Goal: Transaction & Acquisition: Download file/media

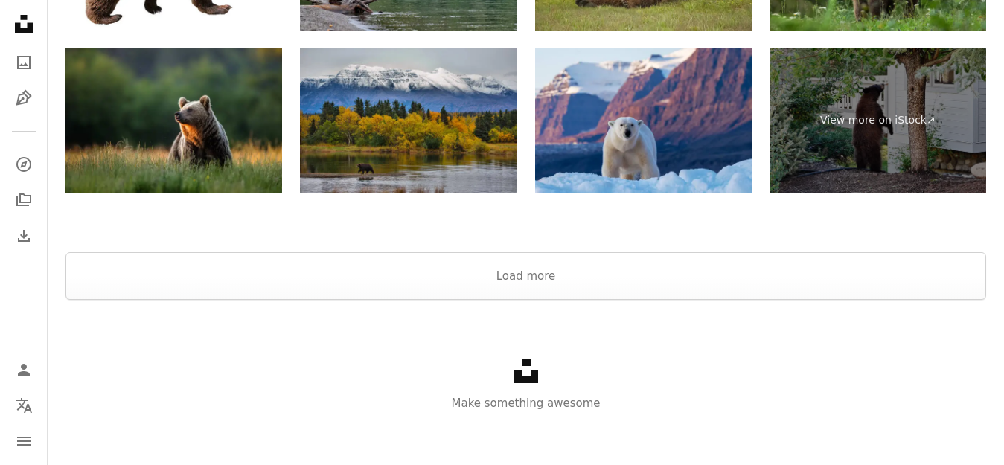
scroll to position [2705, 0]
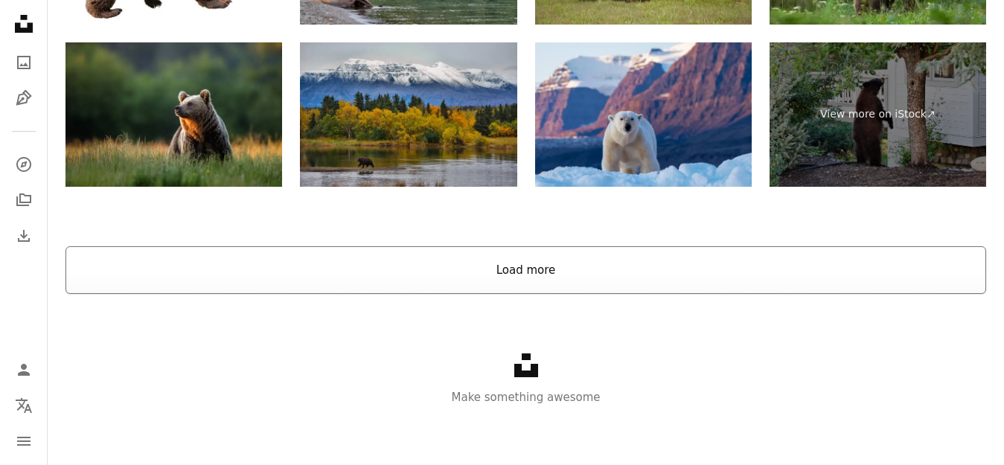
click at [540, 271] on button "Load more" at bounding box center [525, 270] width 921 height 48
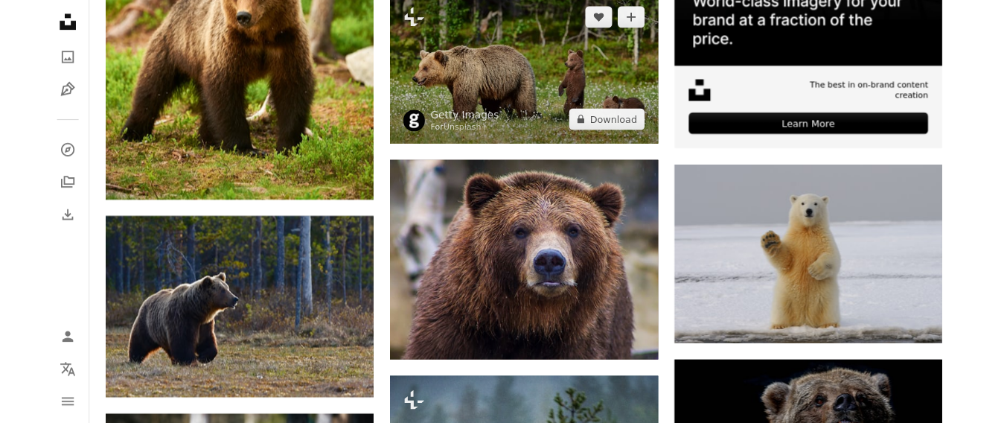
scroll to position [595, 0]
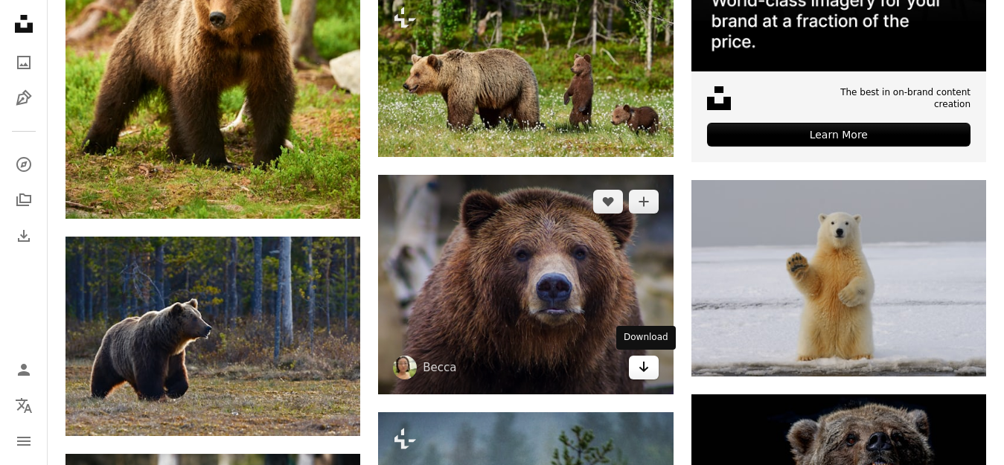
click at [646, 372] on icon "Arrow pointing down" at bounding box center [644, 367] width 12 height 18
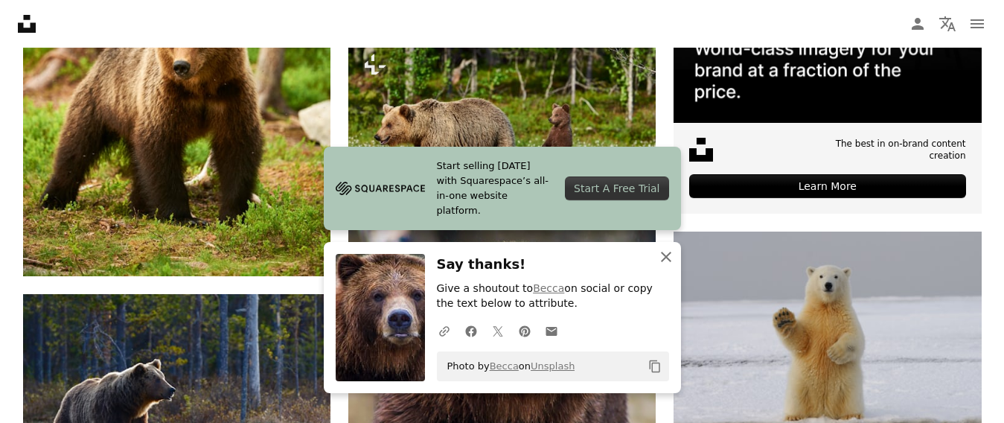
click at [668, 255] on icon "An X shape" at bounding box center [666, 257] width 18 height 18
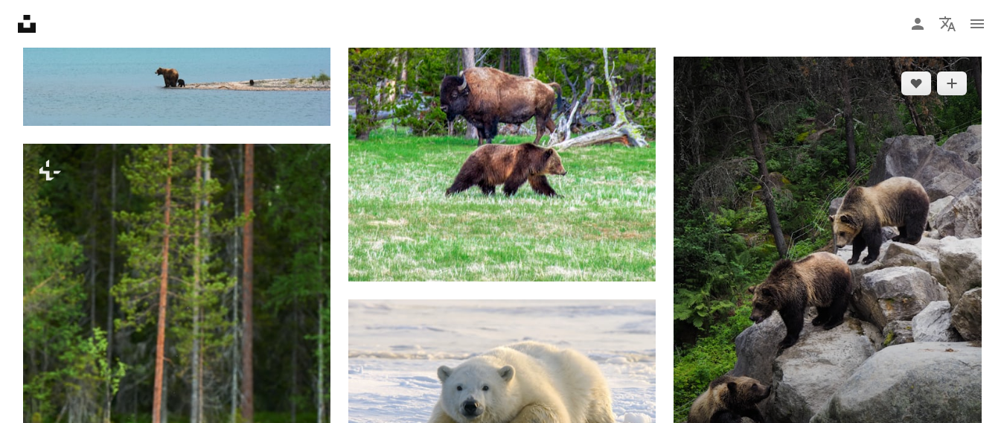
scroll to position [4614, 0]
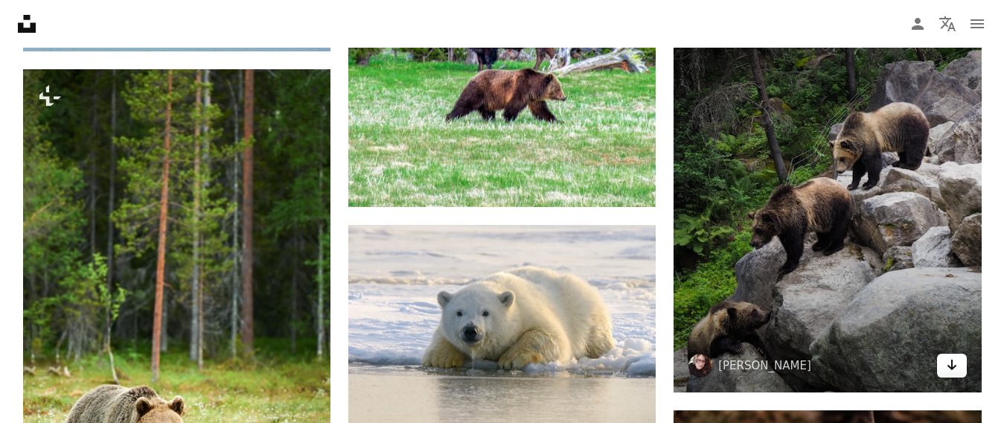
click at [952, 365] on icon "Download" at bounding box center [952, 364] width 10 height 10
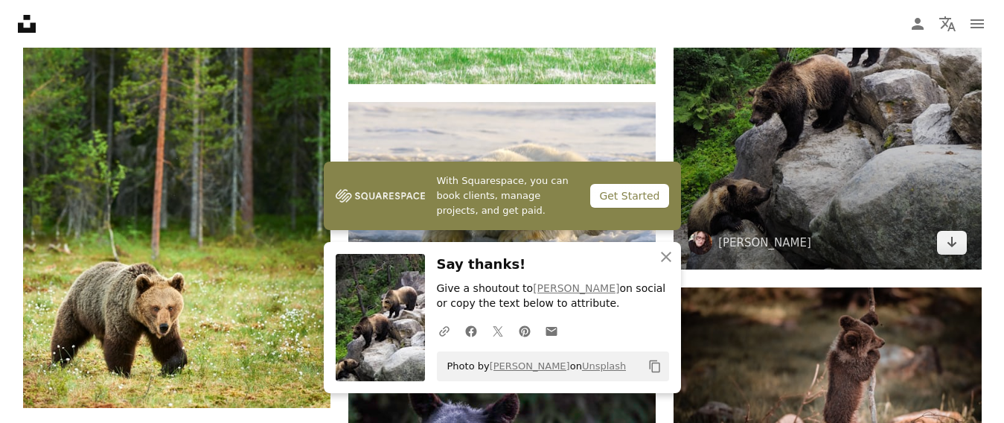
scroll to position [4763, 0]
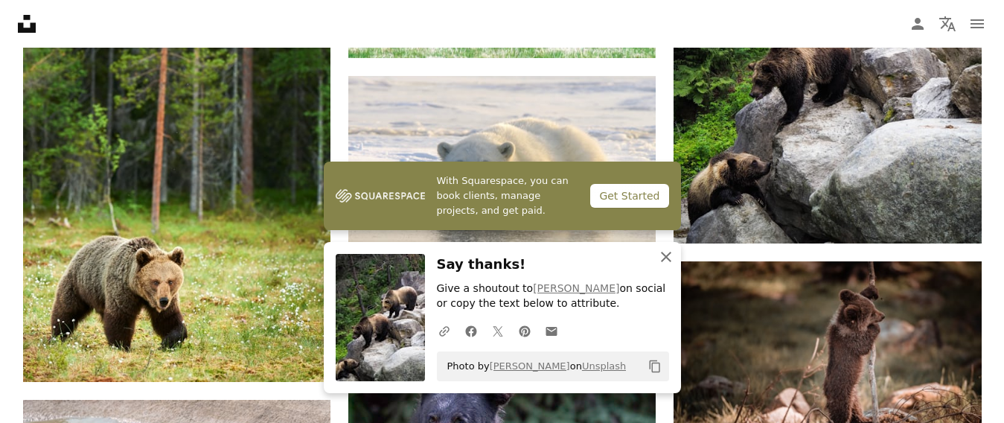
click at [664, 260] on icon "An X shape" at bounding box center [666, 257] width 18 height 18
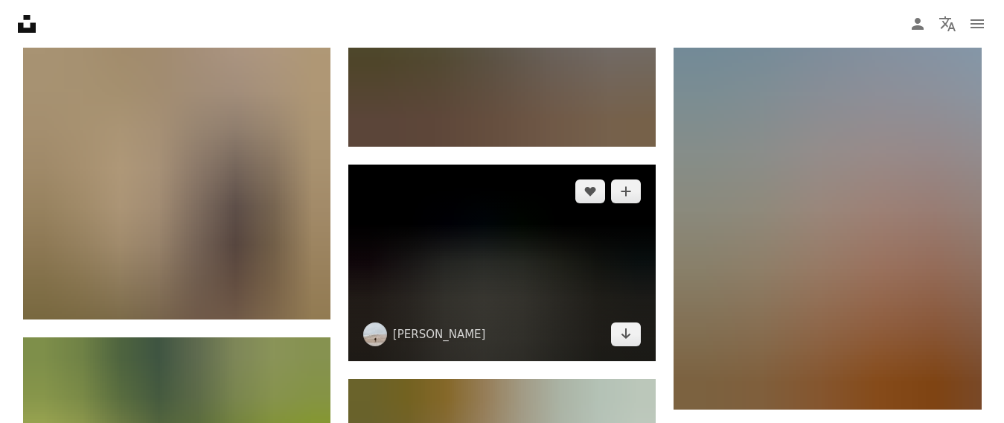
scroll to position [5805, 0]
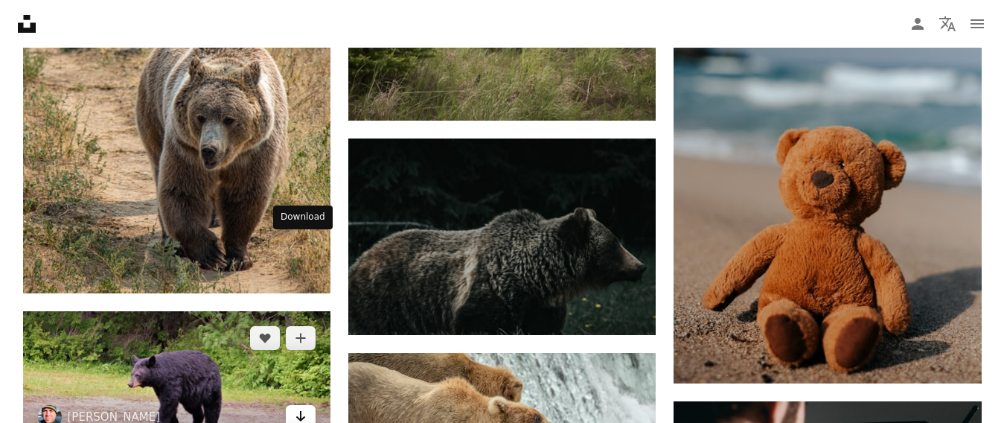
click at [301, 407] on icon "Arrow pointing down" at bounding box center [301, 416] width 12 height 18
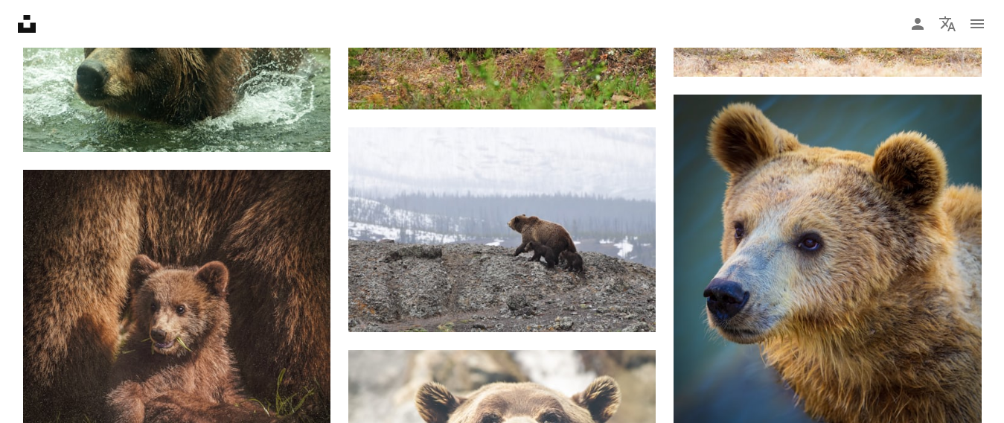
scroll to position [6773, 0]
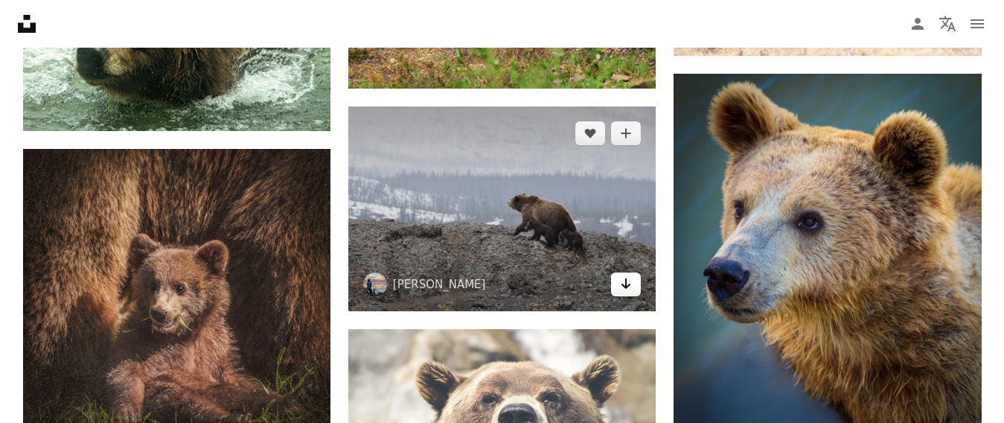
click at [622, 283] on icon "Download" at bounding box center [626, 283] width 10 height 10
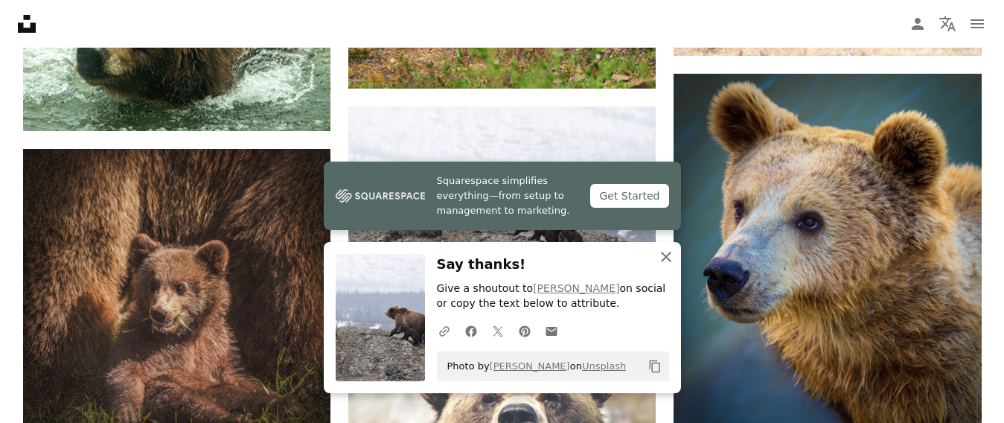
click at [663, 258] on icon "button" at bounding box center [666, 257] width 10 height 10
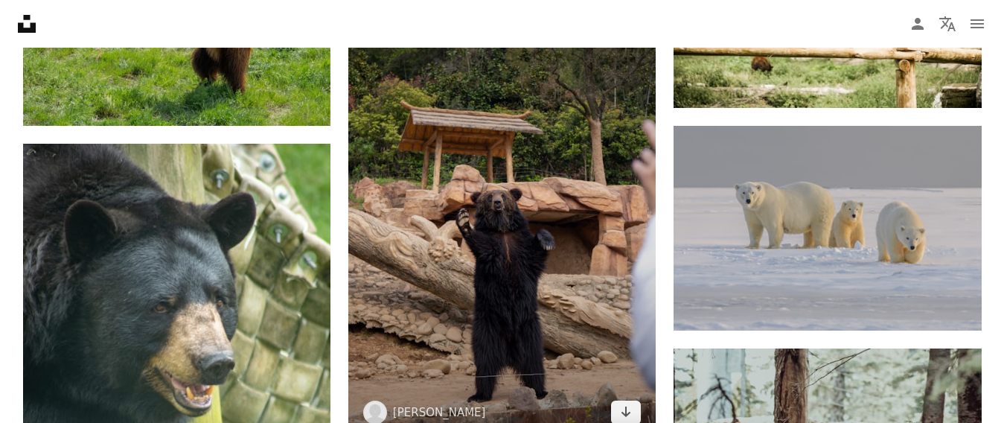
scroll to position [8782, 0]
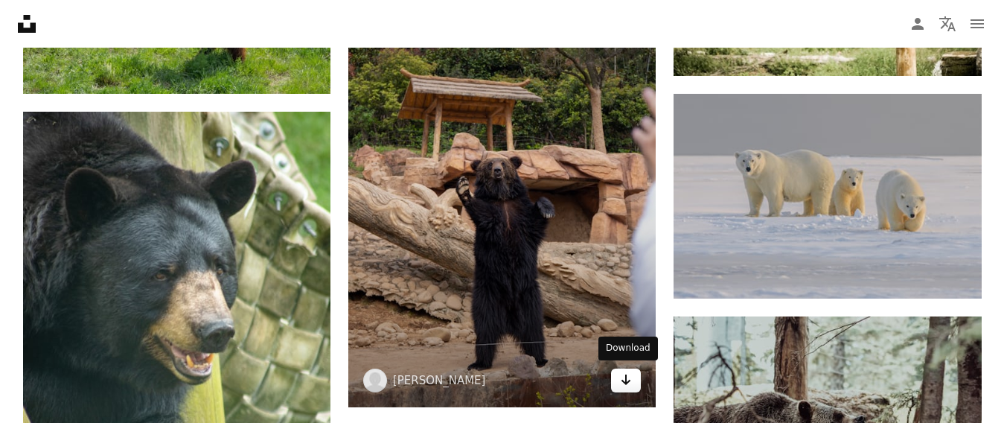
click at [629, 380] on icon "Download" at bounding box center [626, 379] width 10 height 10
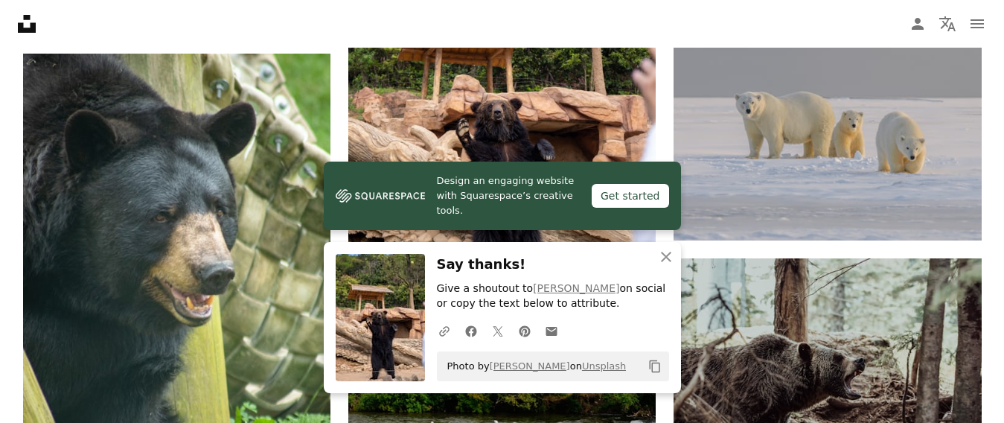
scroll to position [8856, 0]
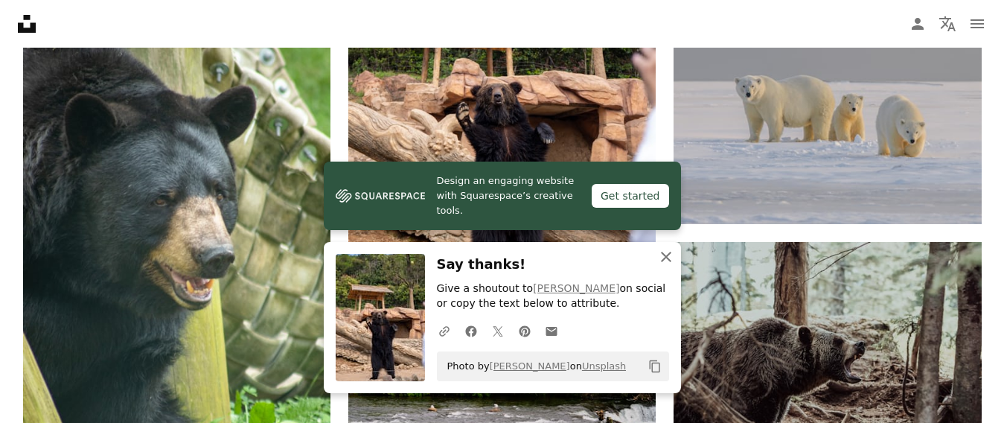
click at [663, 258] on icon "An X shape" at bounding box center [666, 257] width 18 height 18
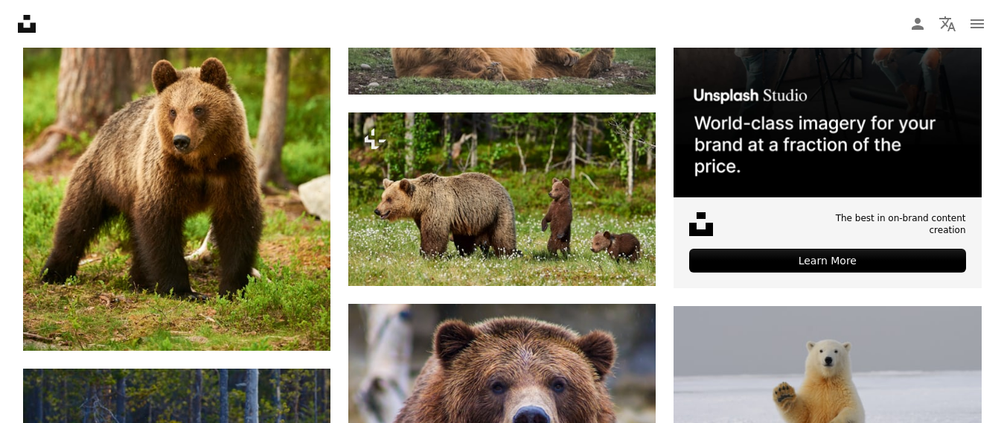
scroll to position [0, 0]
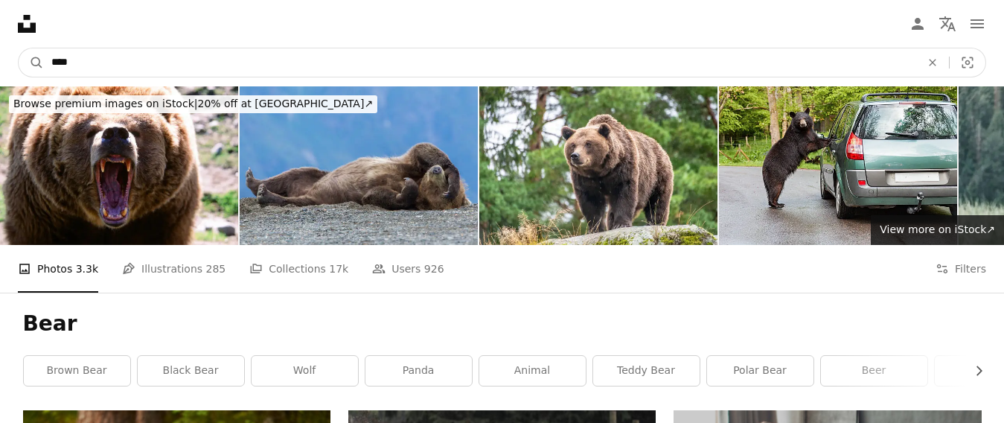
click at [59, 63] on input "****" at bounding box center [480, 62] width 872 height 28
type input "**********"
click at [19, 48] on button "A magnifying glass" at bounding box center [31, 62] width 25 height 28
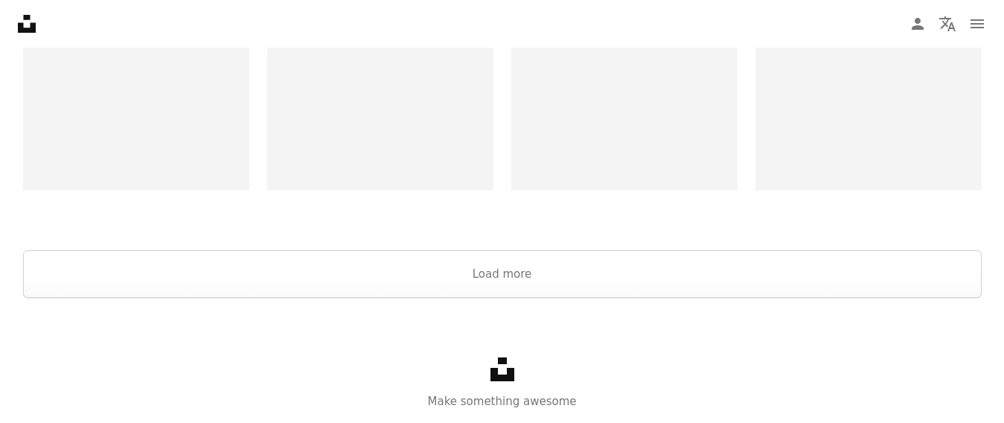
scroll to position [3172, 0]
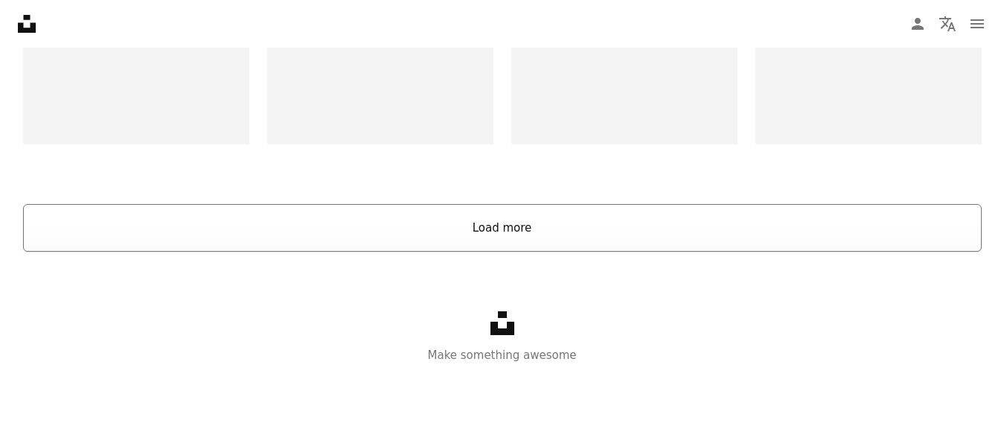
click at [490, 228] on button "Load more" at bounding box center [502, 228] width 959 height 48
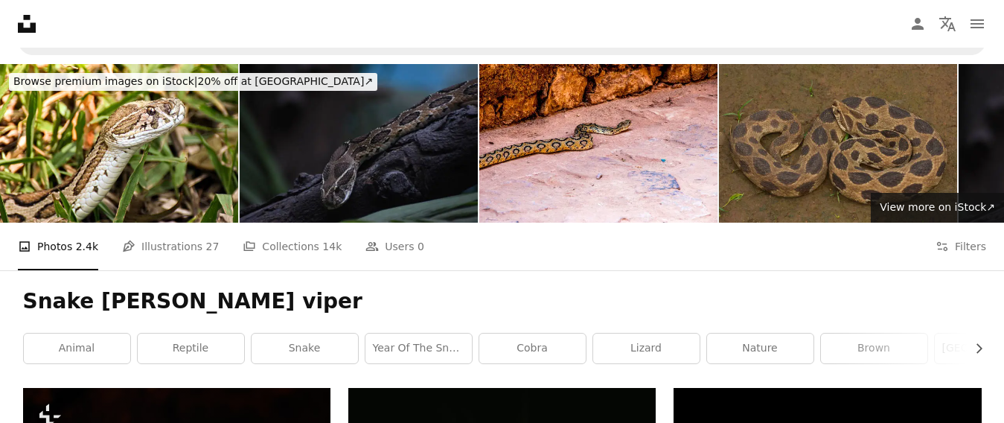
scroll to position [0, 0]
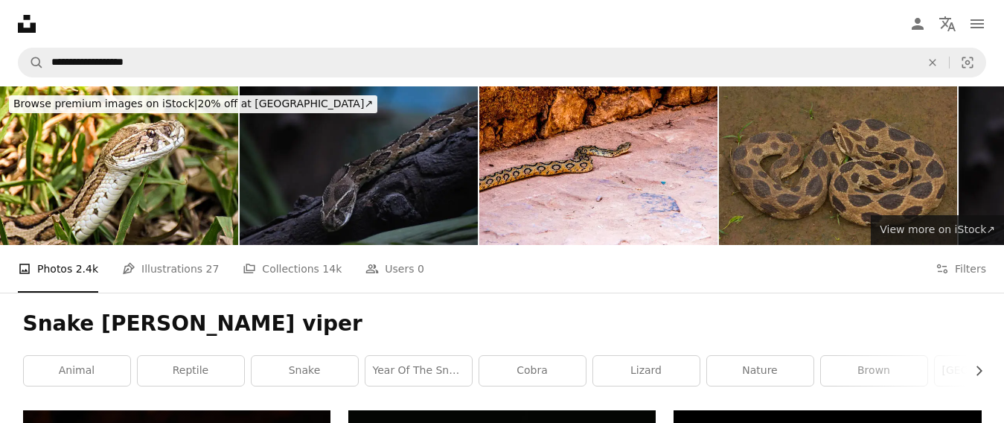
click at [926, 228] on span "View more on iStock ↗" at bounding box center [937, 229] width 115 height 12
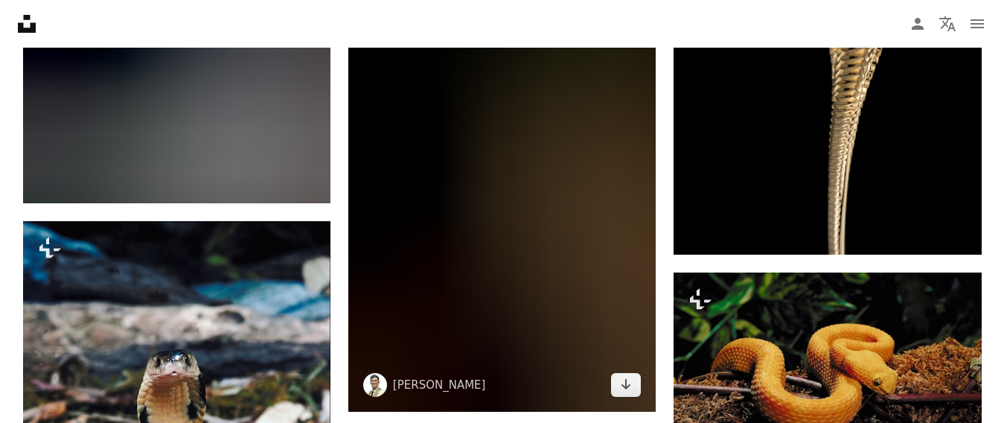
scroll to position [2009, 0]
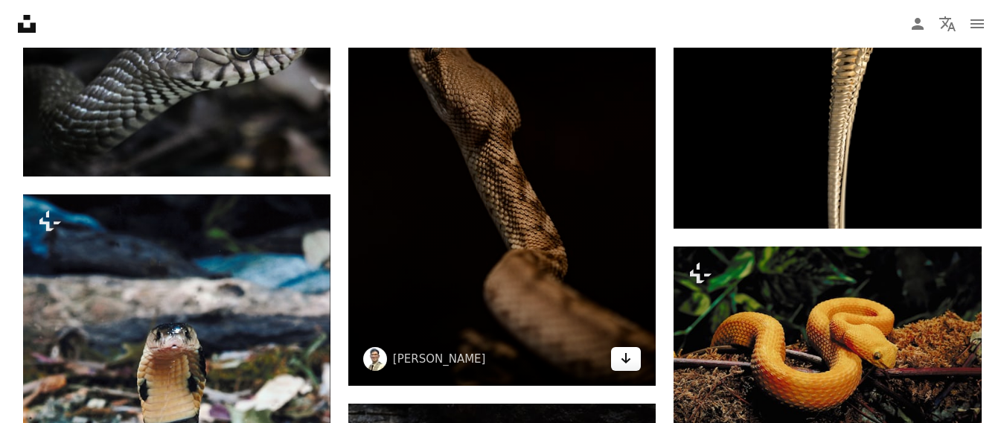
click at [624, 357] on icon "Arrow pointing down" at bounding box center [626, 358] width 12 height 18
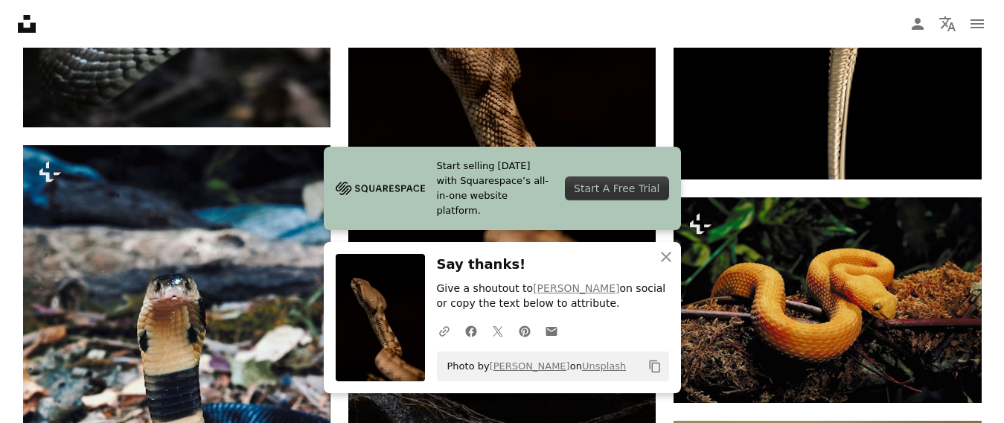
scroll to position [2084, 0]
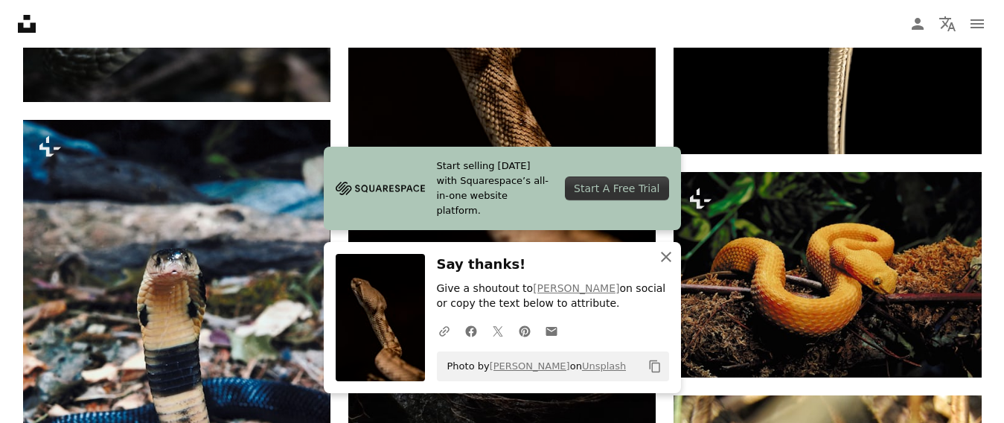
click at [668, 260] on icon "An X shape" at bounding box center [666, 257] width 18 height 18
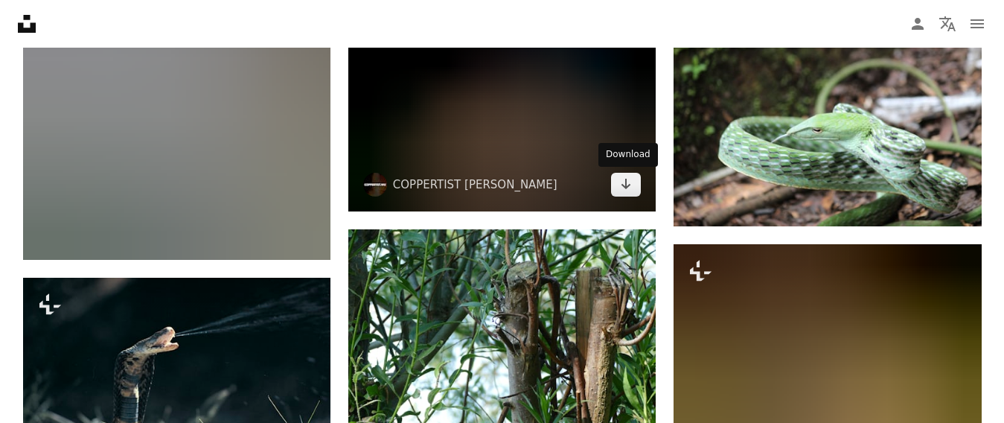
scroll to position [2903, 0]
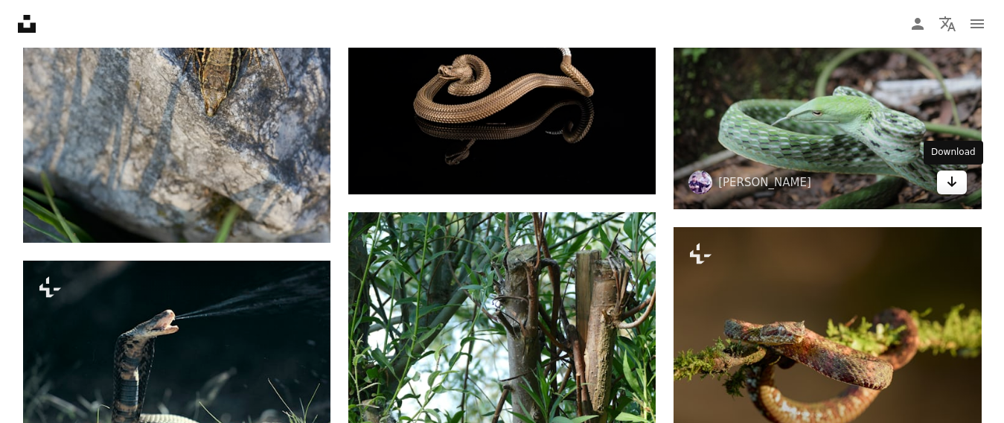
click at [948, 184] on icon "Arrow pointing down" at bounding box center [952, 182] width 12 height 18
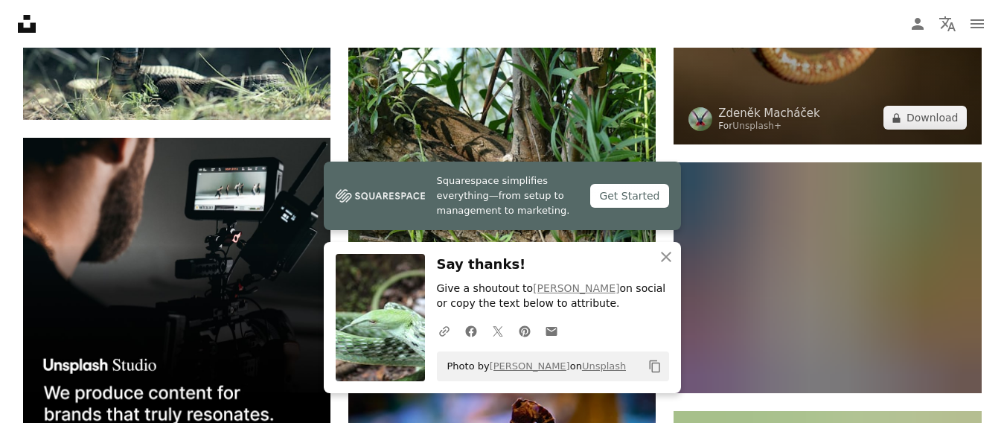
scroll to position [3275, 0]
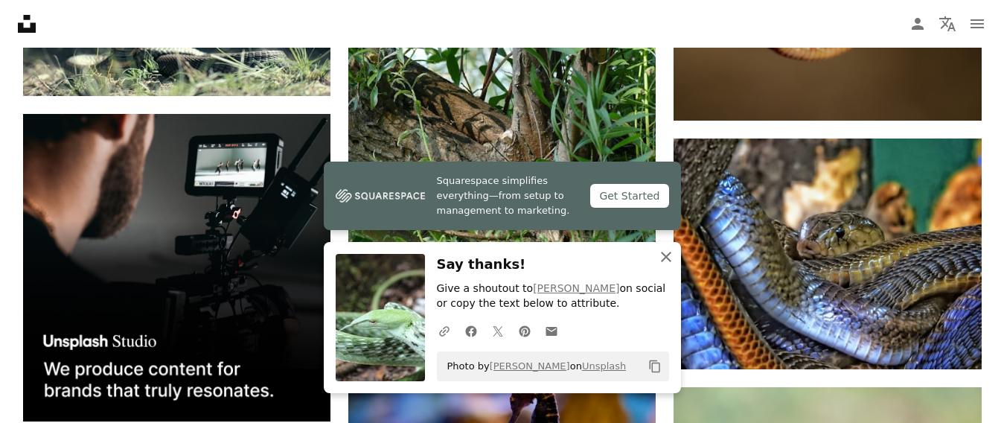
click at [666, 262] on icon "An X shape" at bounding box center [666, 257] width 18 height 18
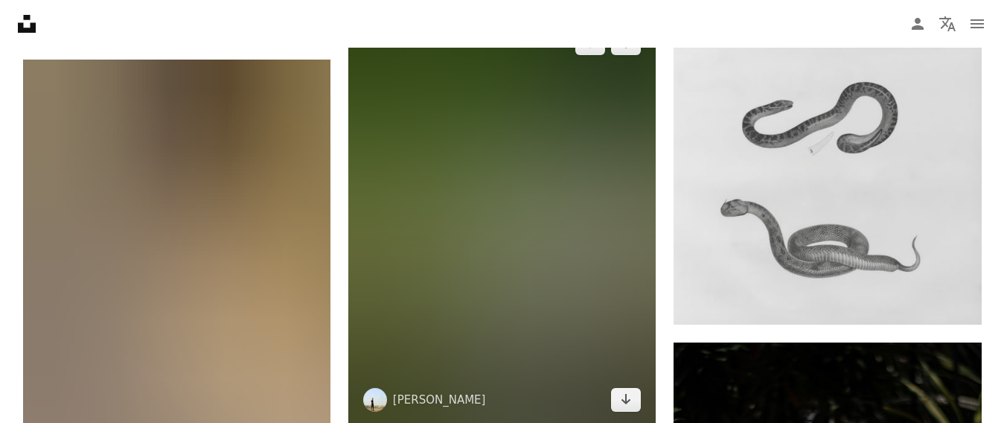
scroll to position [9154, 0]
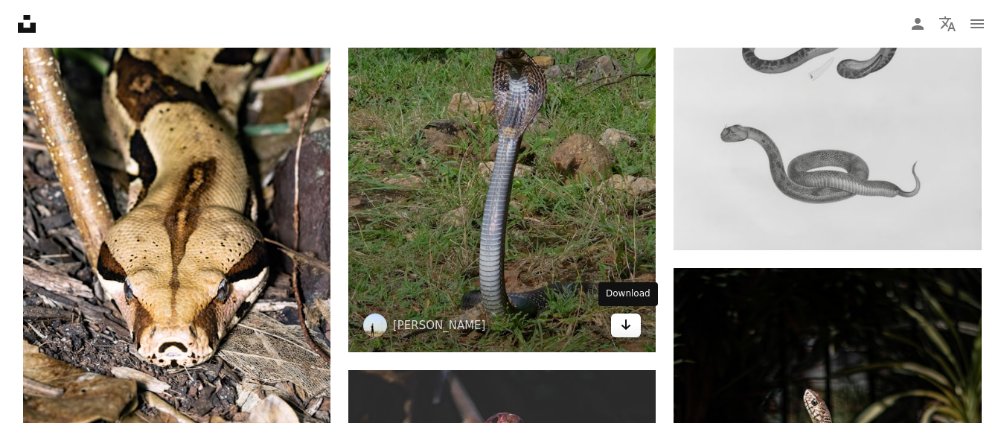
click at [621, 327] on icon "Arrow pointing down" at bounding box center [626, 325] width 12 height 18
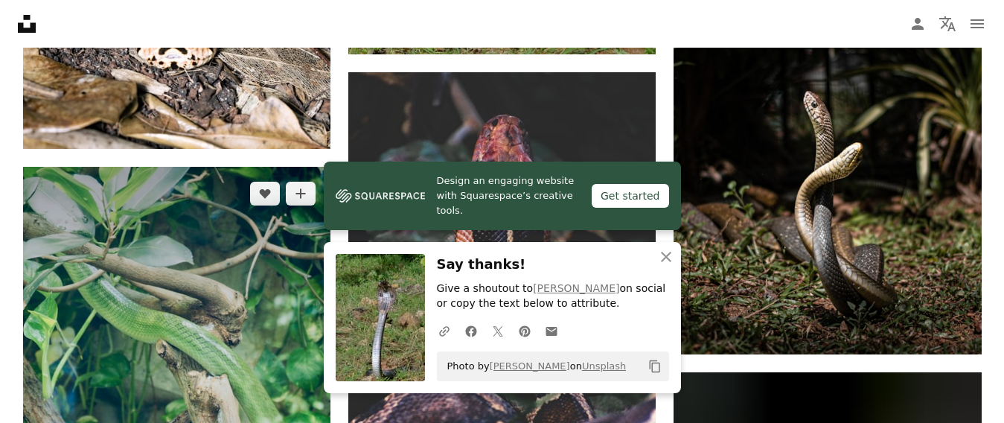
scroll to position [9377, 0]
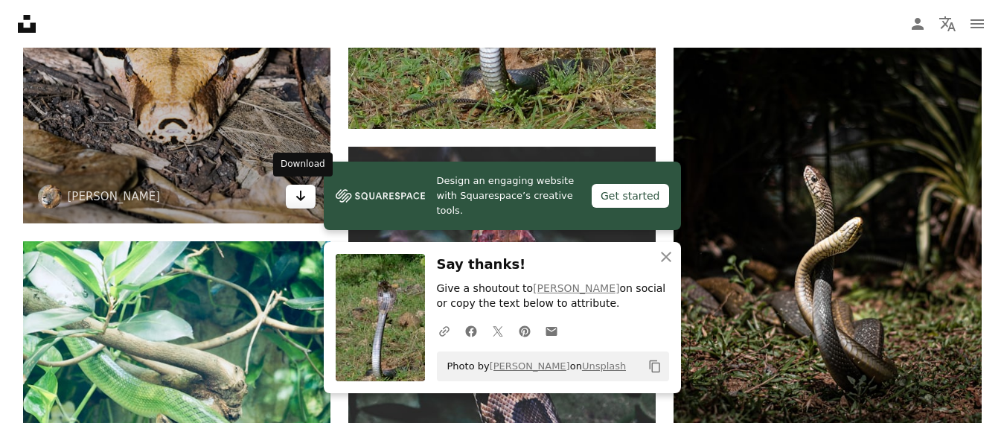
click at [301, 196] on icon "Download" at bounding box center [301, 196] width 10 height 10
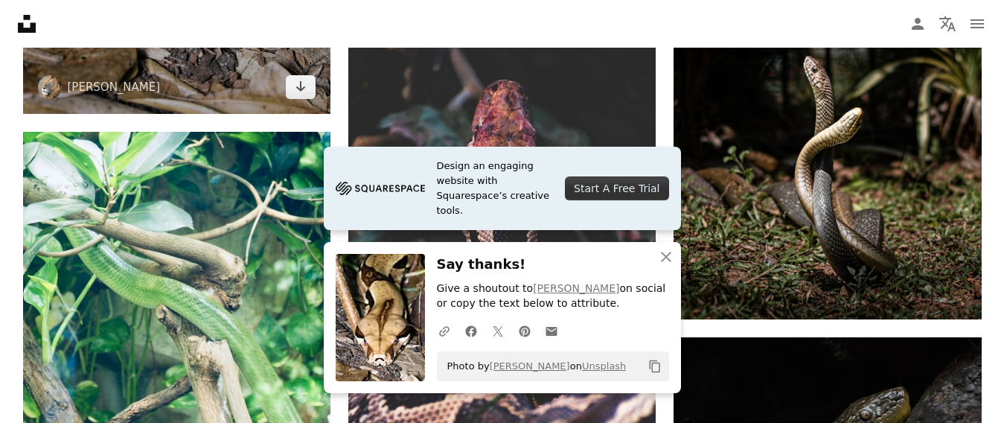
scroll to position [9526, 0]
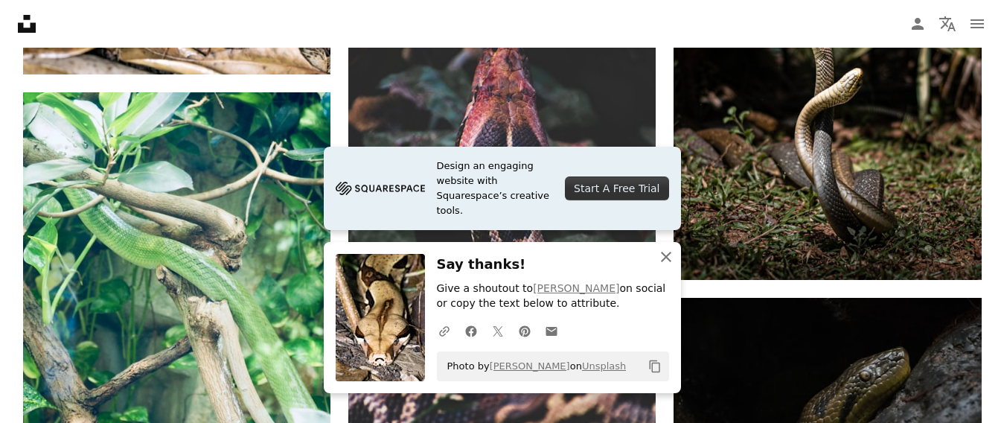
click at [668, 260] on icon "An X shape" at bounding box center [666, 257] width 18 height 18
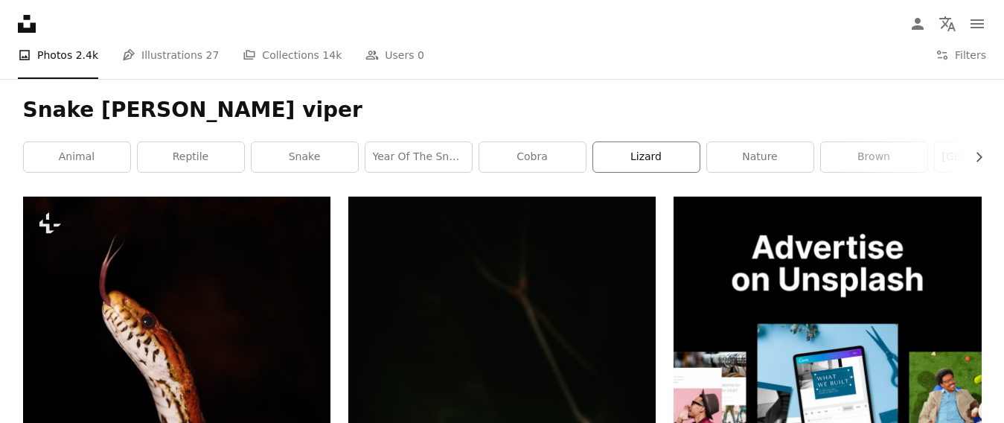
scroll to position [223, 0]
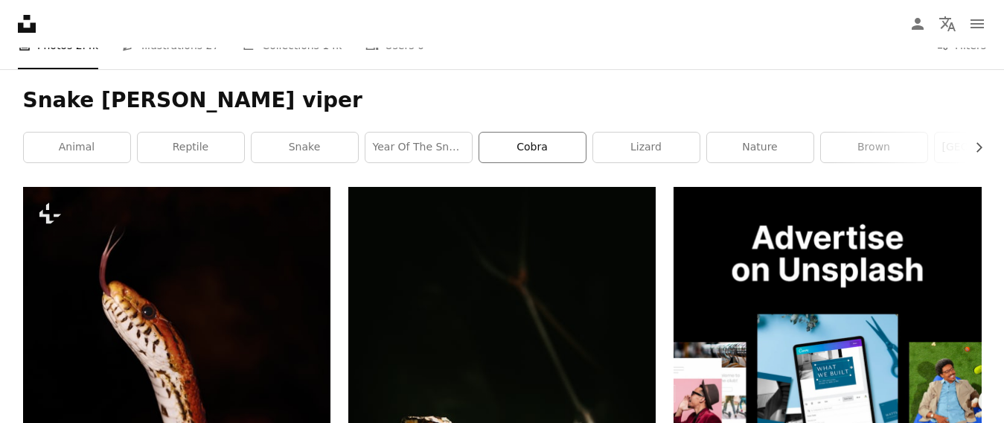
click at [536, 153] on link "cobra" at bounding box center [532, 147] width 106 height 30
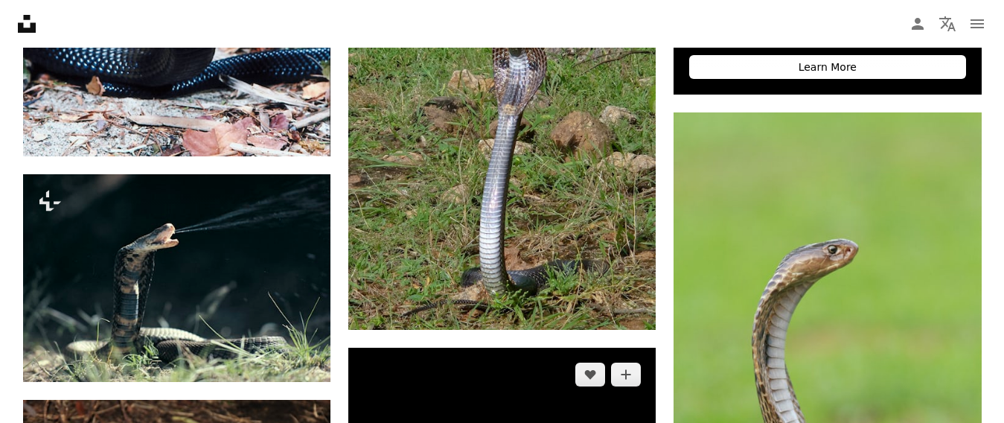
scroll to position [819, 0]
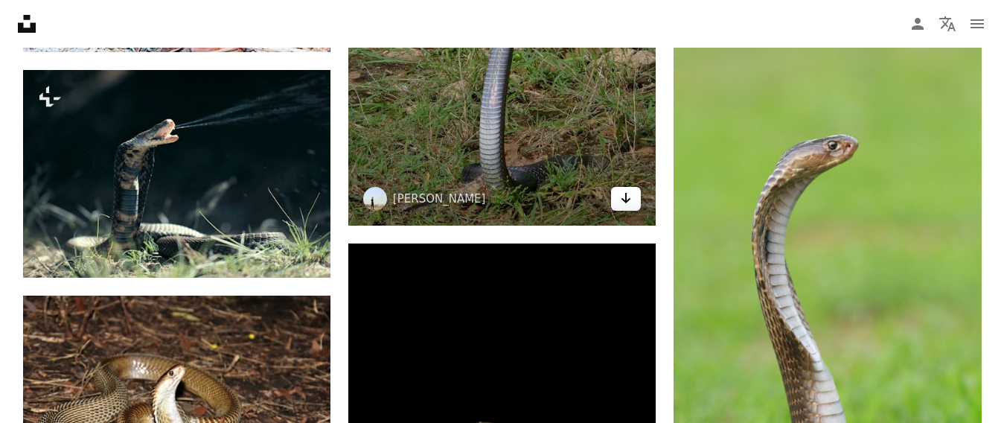
click at [624, 204] on icon "Arrow pointing down" at bounding box center [626, 198] width 12 height 18
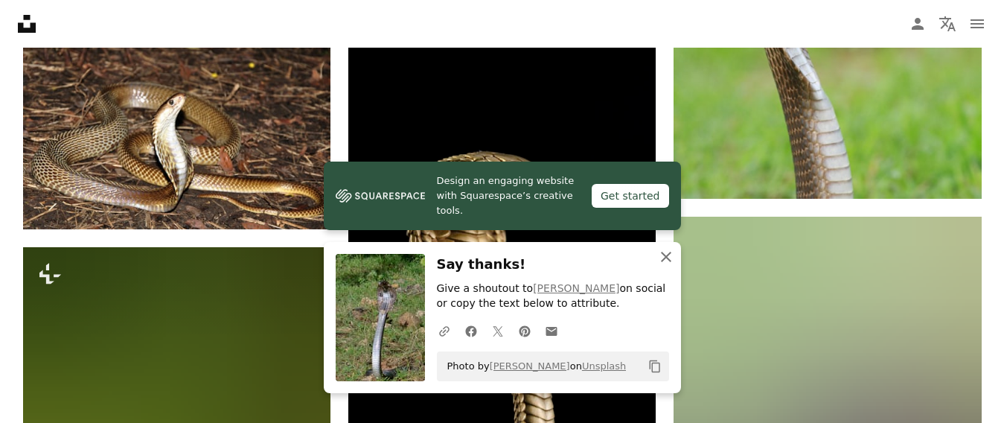
scroll to position [1116, 0]
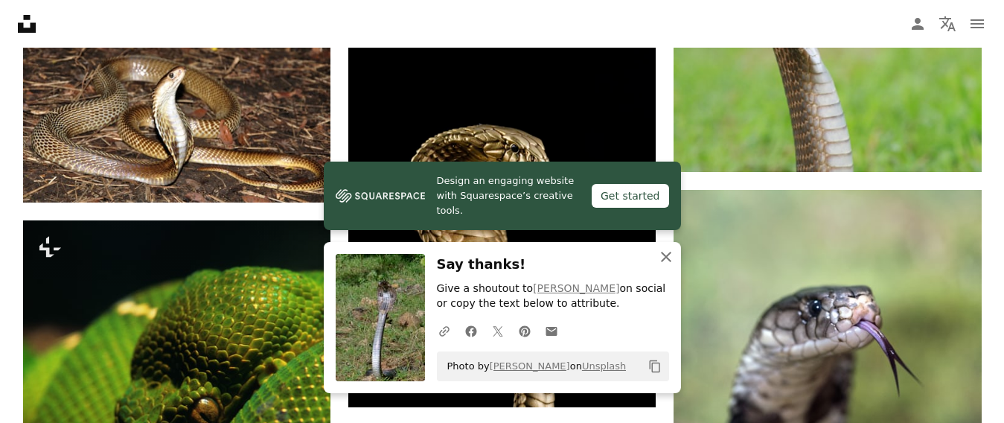
click at [662, 258] on icon "An X shape" at bounding box center [666, 257] width 18 height 18
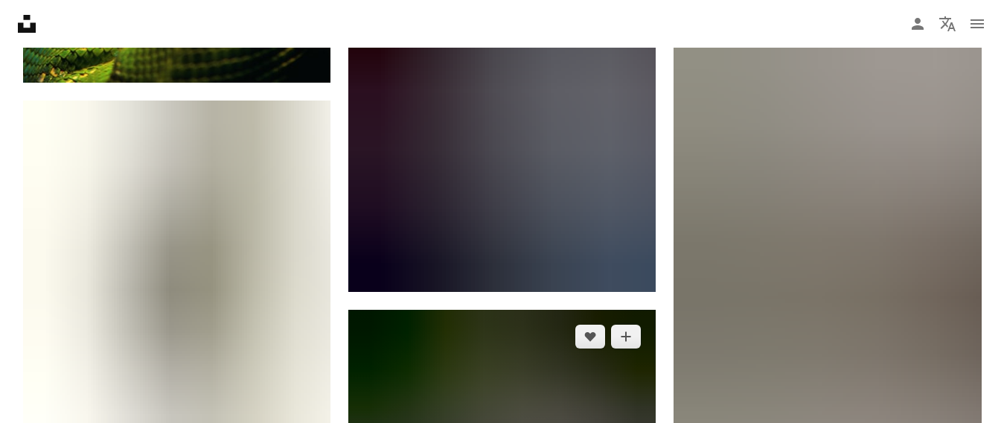
scroll to position [1861, 0]
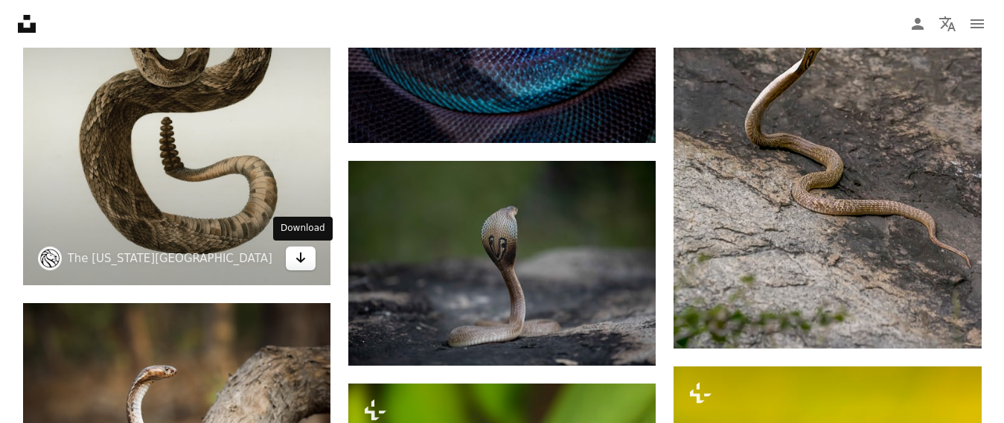
click at [302, 260] on icon "Download" at bounding box center [301, 257] width 10 height 10
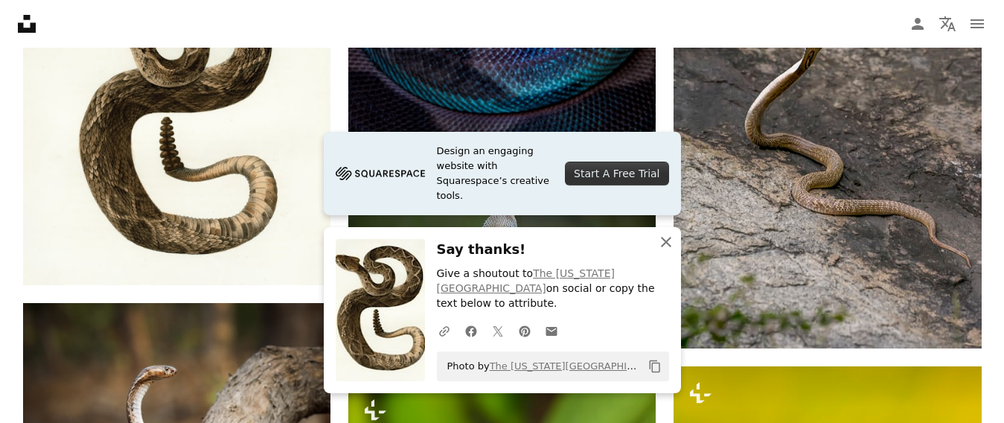
click at [663, 251] on icon "An X shape" at bounding box center [666, 242] width 18 height 18
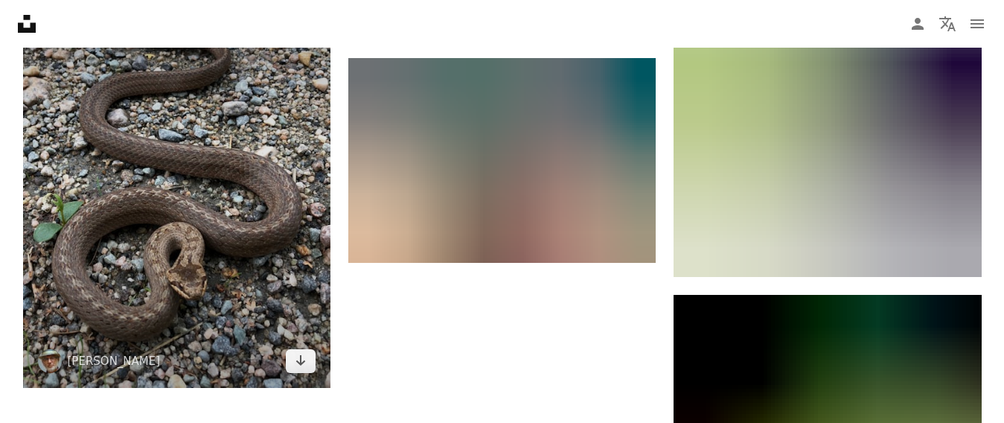
scroll to position [2679, 0]
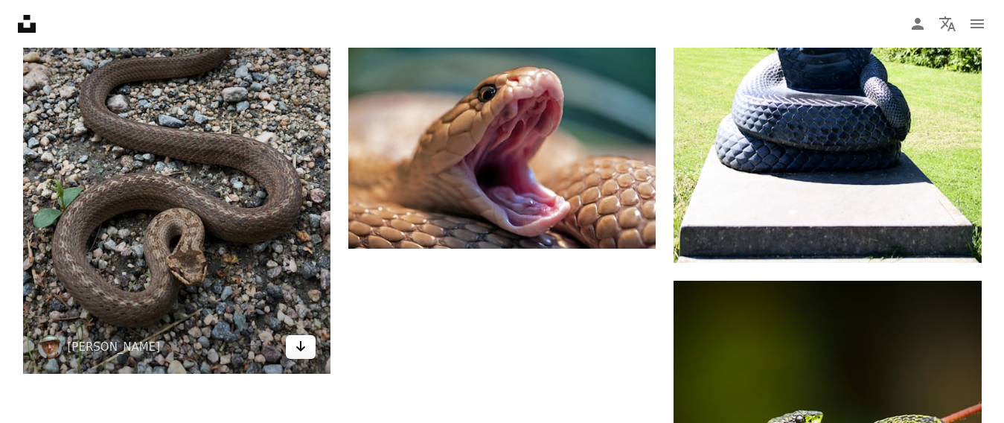
click at [292, 345] on link "Arrow pointing down" at bounding box center [301, 347] width 30 height 24
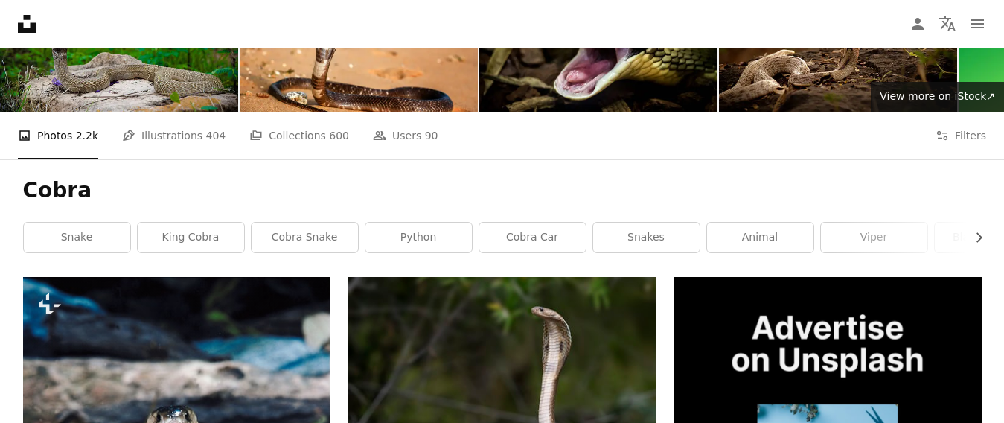
scroll to position [149, 0]
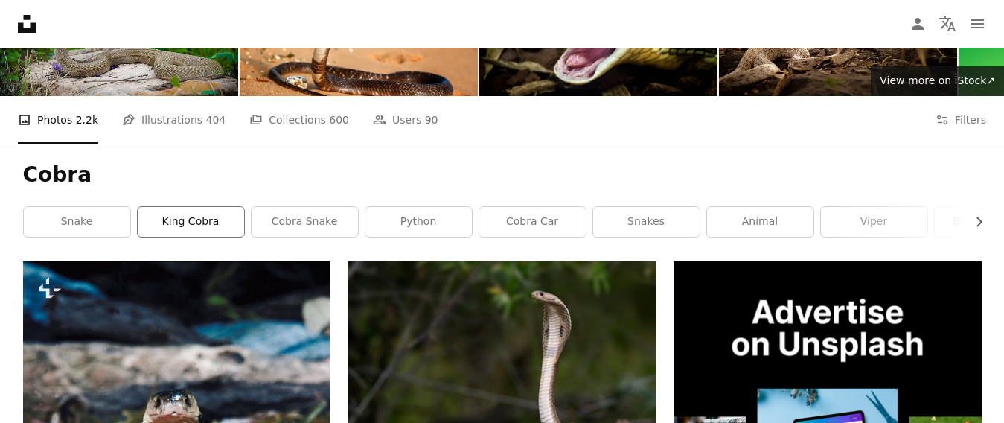
click at [205, 231] on link "king cobra" at bounding box center [191, 222] width 106 height 30
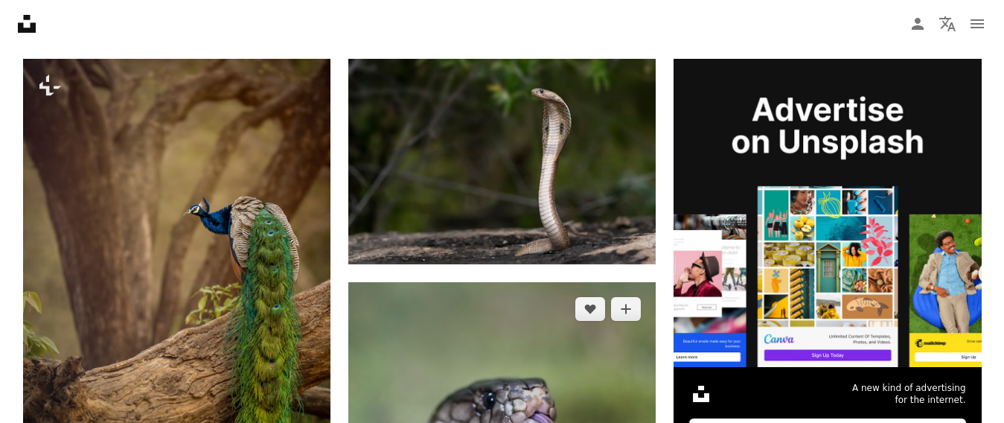
scroll to position [372, 0]
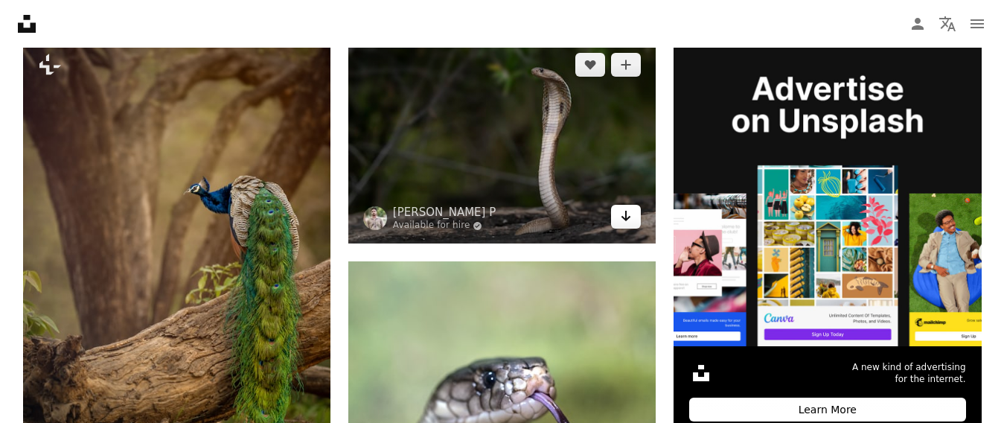
click at [633, 217] on link "Arrow pointing down" at bounding box center [626, 217] width 30 height 24
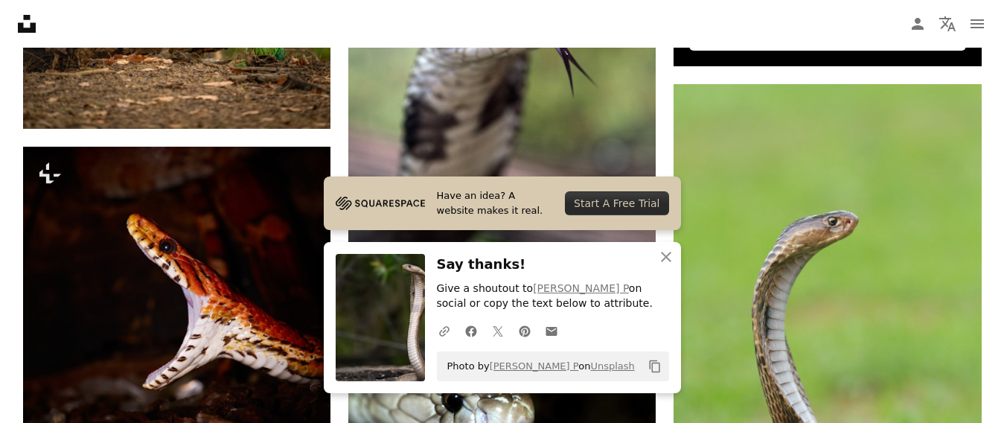
scroll to position [744, 0]
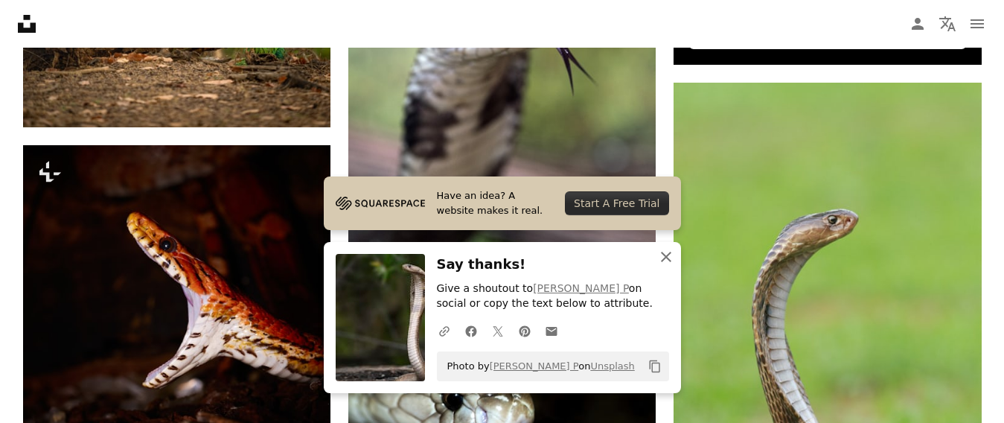
click at [659, 259] on icon "An X shape" at bounding box center [666, 257] width 18 height 18
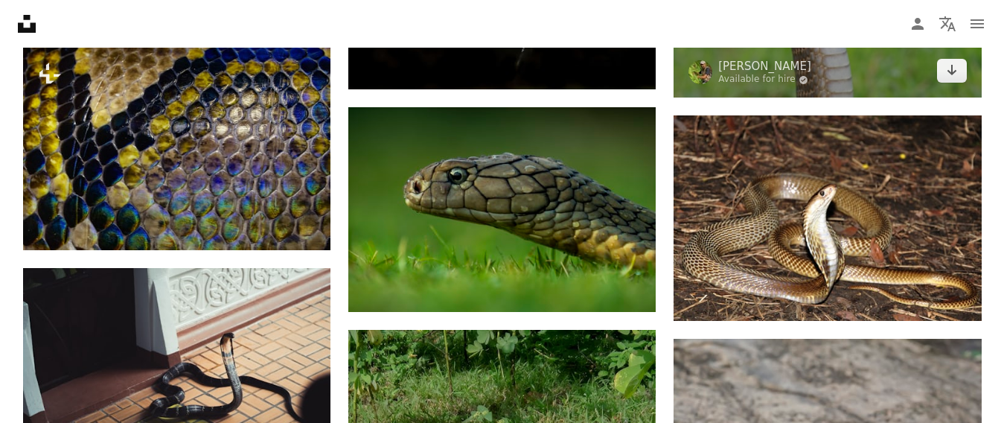
scroll to position [1265, 0]
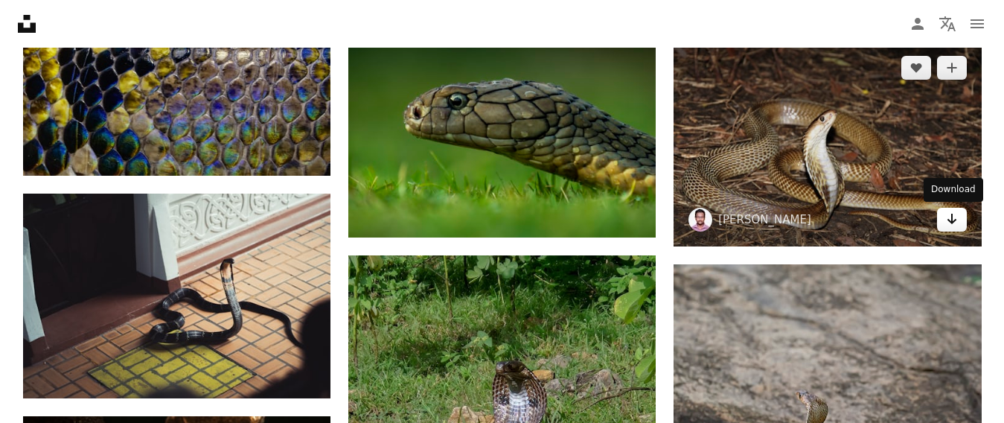
click at [947, 215] on icon "Arrow pointing down" at bounding box center [952, 219] width 12 height 18
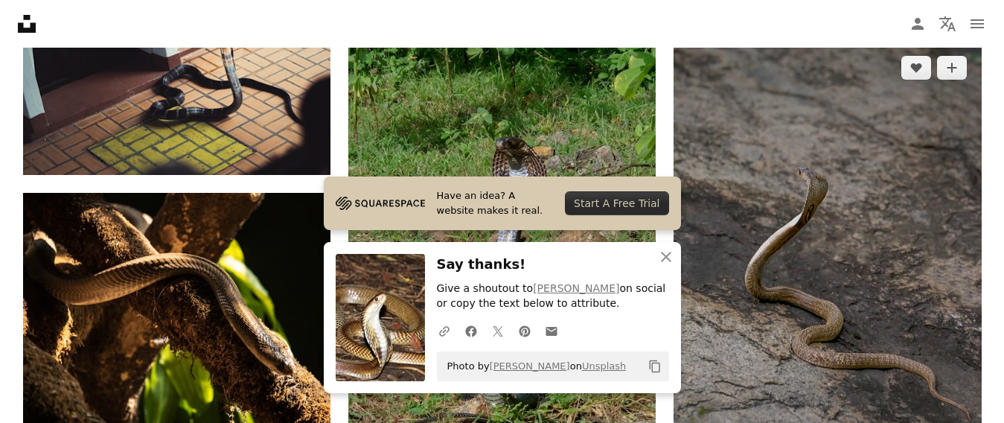
scroll to position [1563, 0]
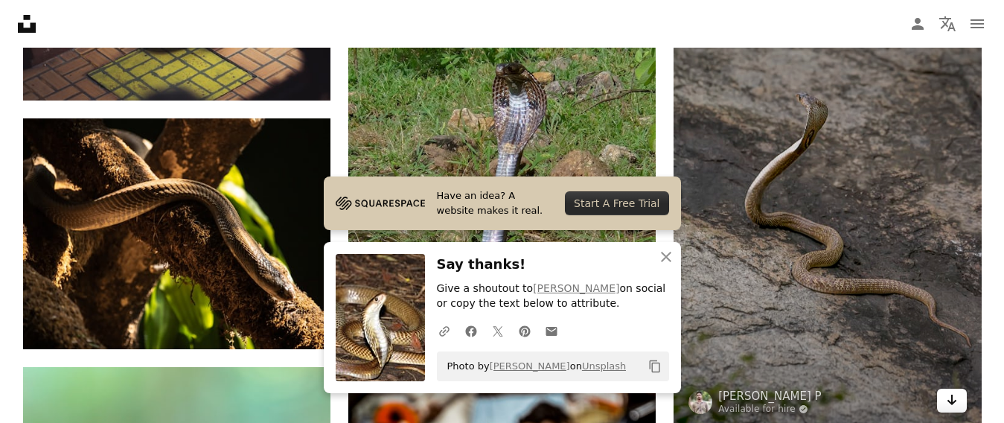
click at [950, 398] on icon "Arrow pointing down" at bounding box center [952, 400] width 12 height 18
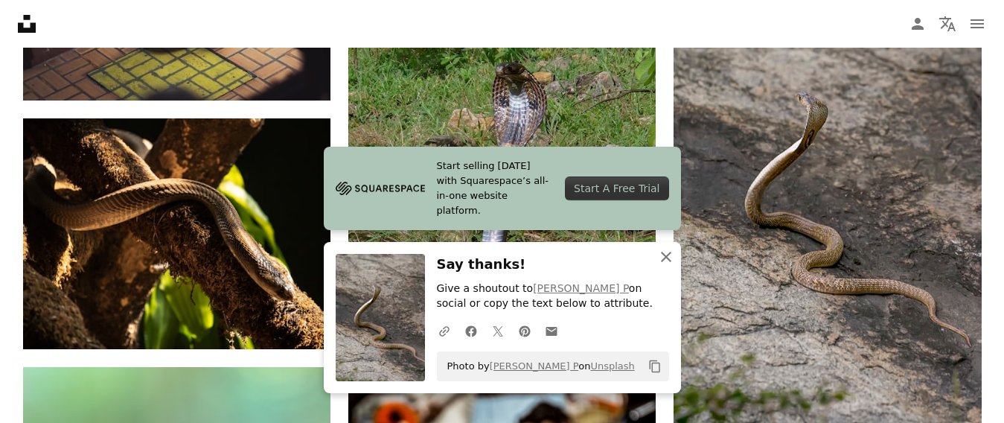
click at [666, 257] on icon "button" at bounding box center [666, 257] width 10 height 10
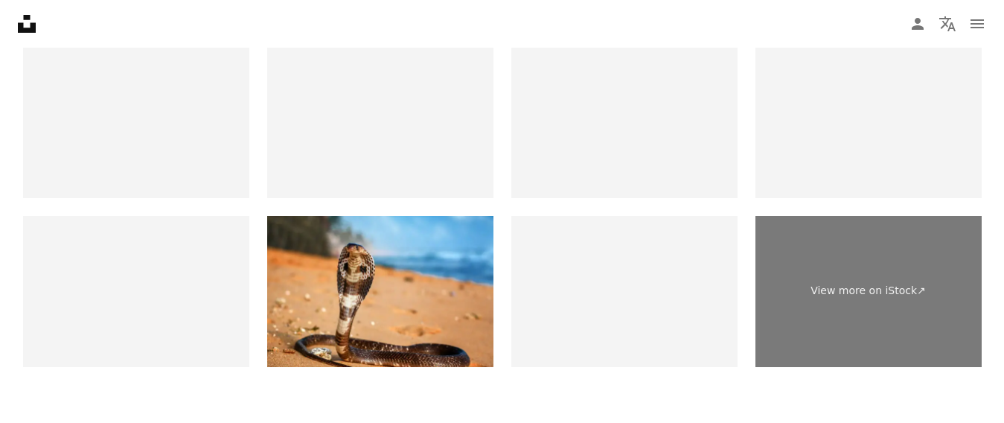
scroll to position [2977, 0]
